Goal: Contribute content: Add original content to the website for others to see

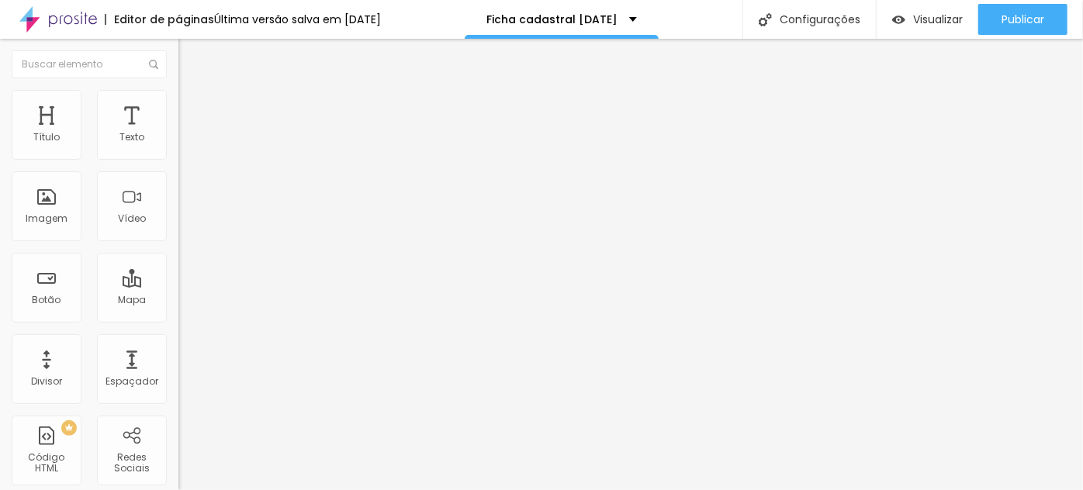
click at [178, 157] on img at bounding box center [182, 161] width 9 height 9
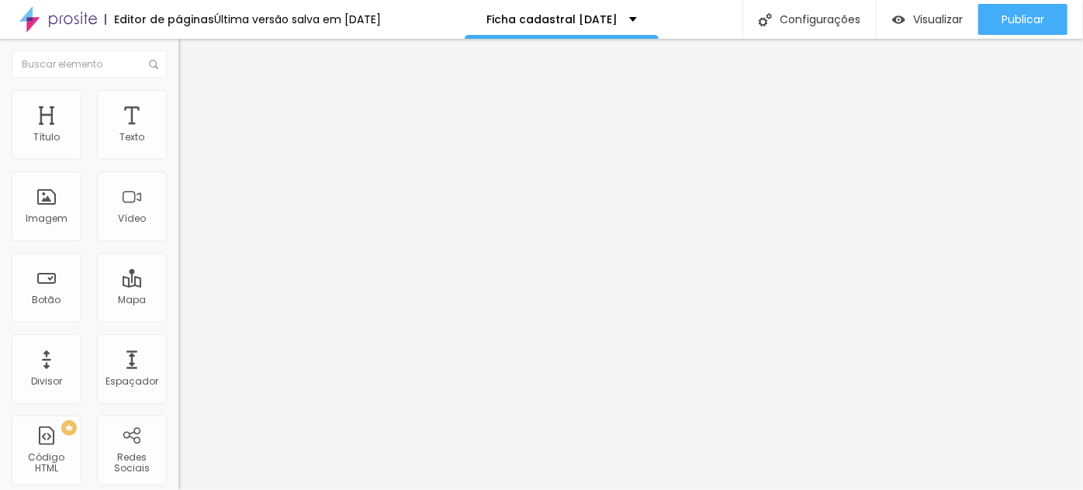
drag, startPoint x: 431, startPoint y: 323, endPoint x: 460, endPoint y: 319, distance: 29.7
type input "Pix de 449,00 por 419,00 (valor promocional)"
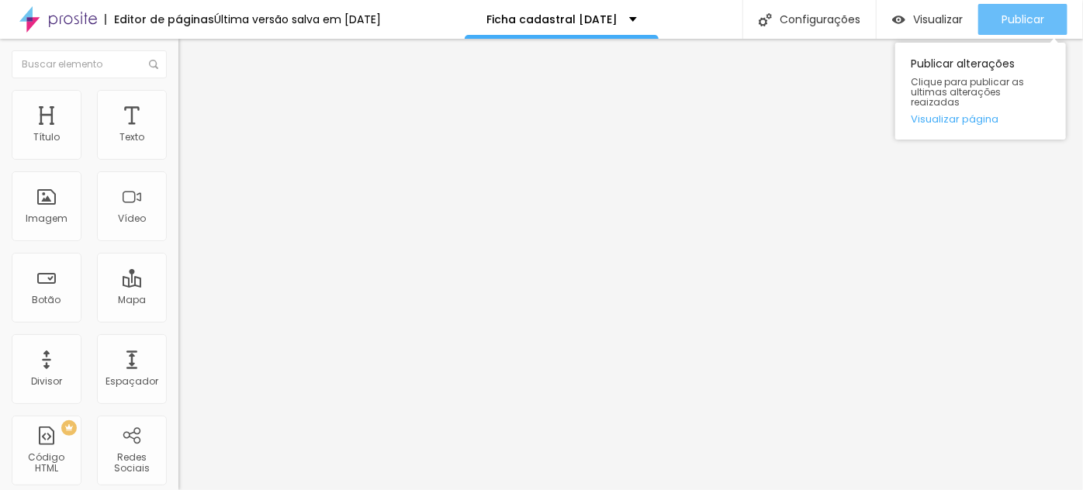
click at [1045, 8] on button "Publicar" at bounding box center [1022, 19] width 89 height 31
